Goal: Information Seeking & Learning: Learn about a topic

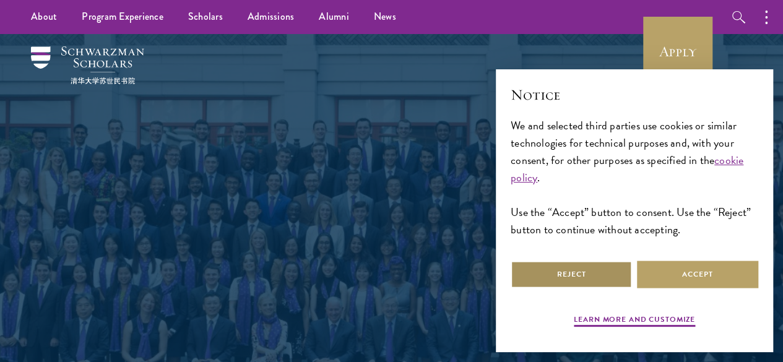
click at [575, 268] on button "Reject" at bounding box center [571, 275] width 121 height 28
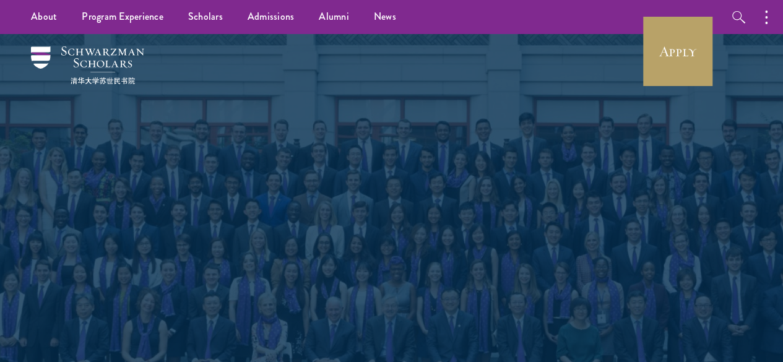
select select "Select Country"
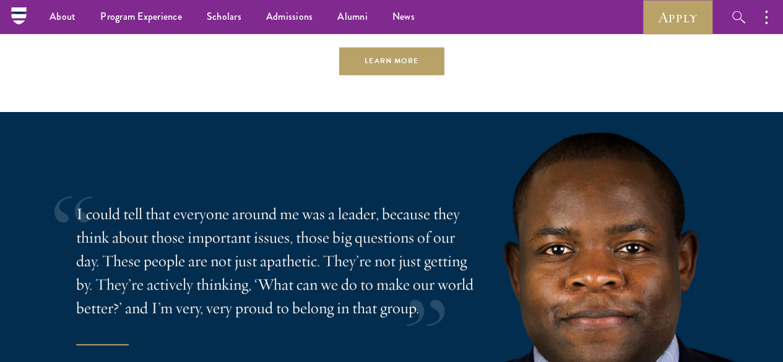
scroll to position [2232, 0]
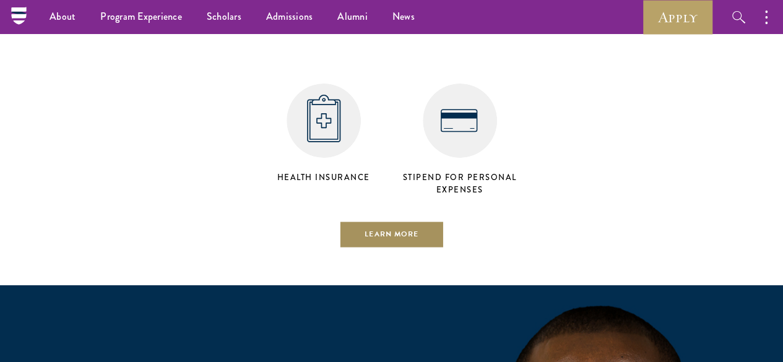
click at [367, 222] on link "Learn More" at bounding box center [392, 235] width 106 height 28
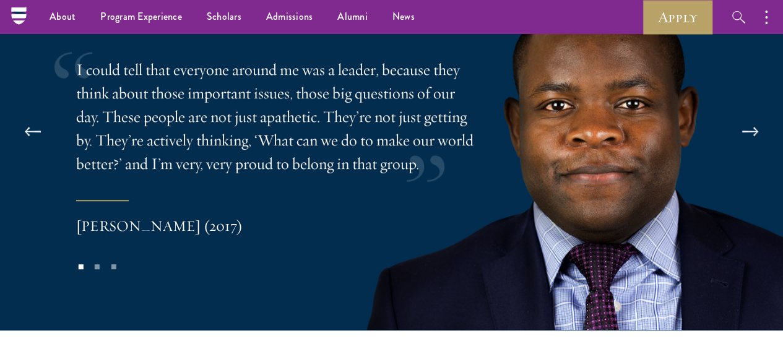
scroll to position [2178, 0]
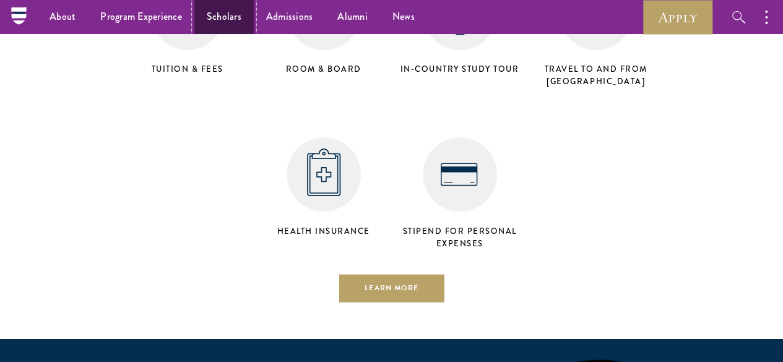
click at [224, 22] on link "Scholars" at bounding box center [223, 17] width 59 height 34
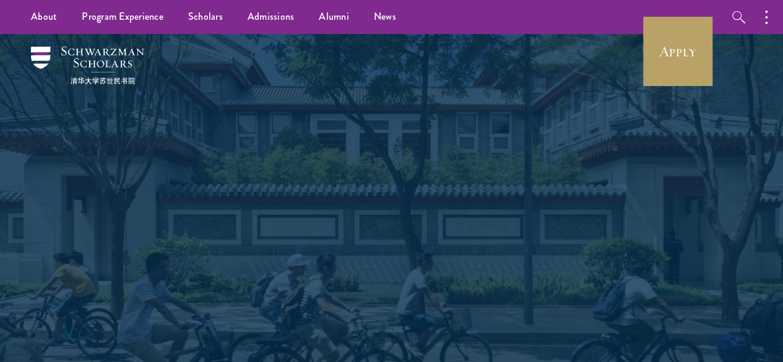
drag, startPoint x: 697, startPoint y: 205, endPoint x: 110, endPoint y: 102, distance: 596.7
click at [335, 23] on link "Alumni" at bounding box center [334, 17] width 55 height 34
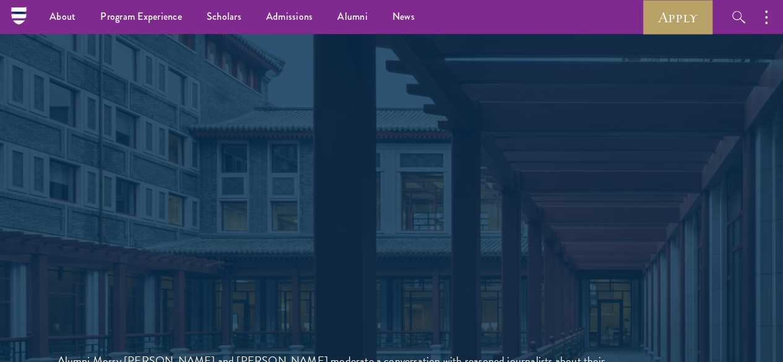
scroll to position [2601, 0]
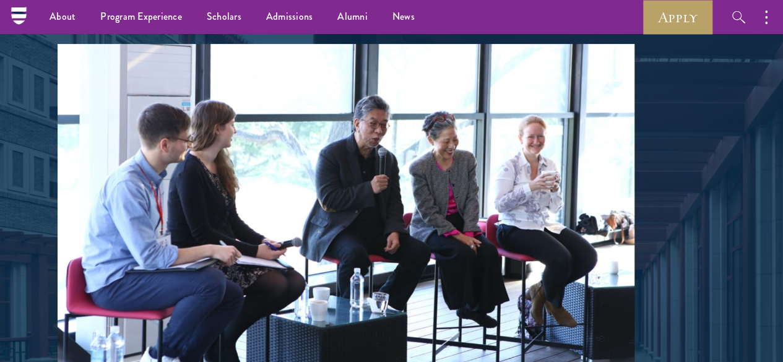
click at [726, 187] on button at bounding box center [746, 204] width 41 height 35
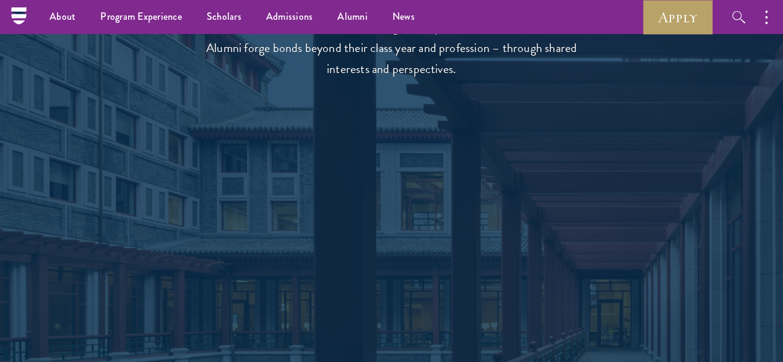
scroll to position [2539, 0]
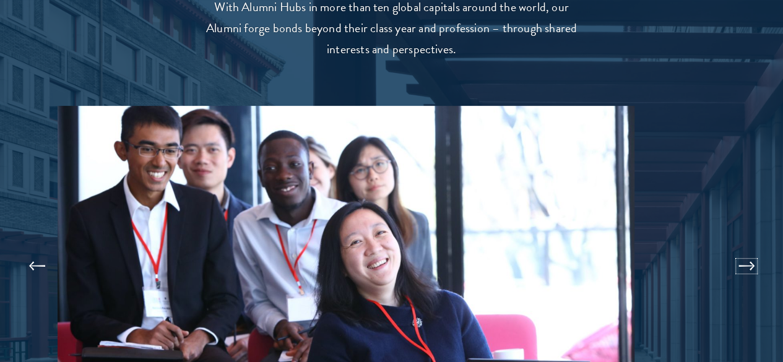
click at [726, 249] on button at bounding box center [746, 266] width 41 height 35
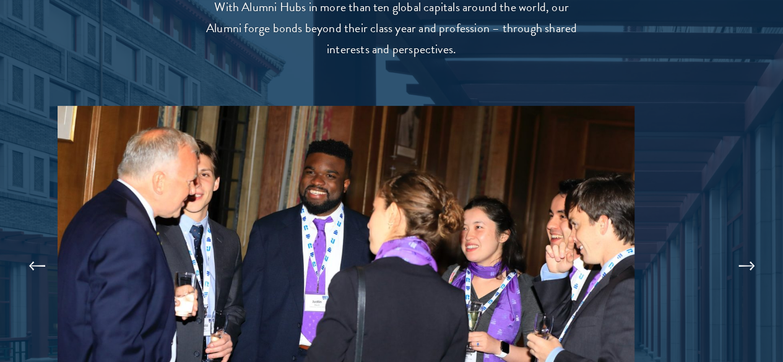
scroll to position [2601, 0]
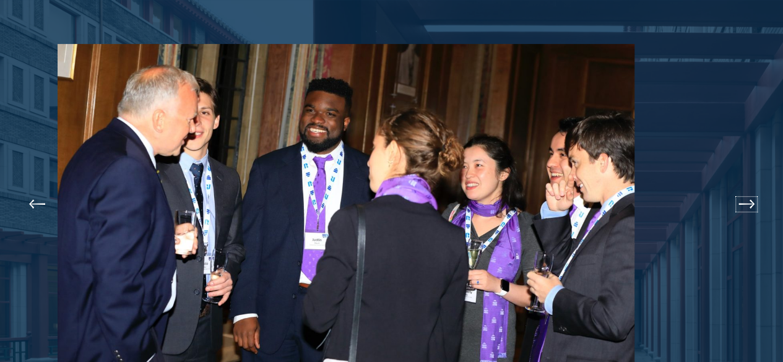
click at [726, 187] on button at bounding box center [746, 204] width 41 height 35
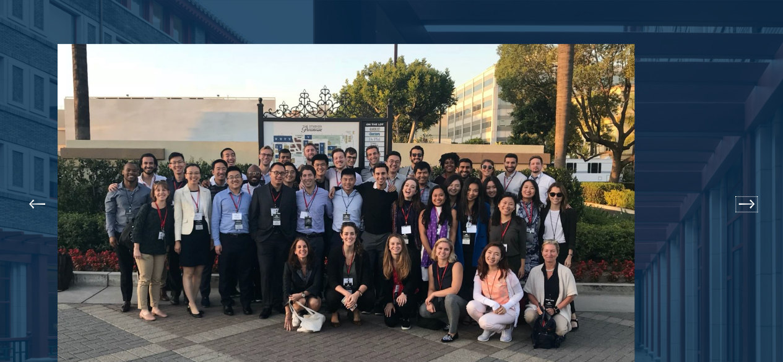
click at [726, 187] on button at bounding box center [746, 204] width 41 height 35
